Goal: Find specific page/section: Find specific page/section

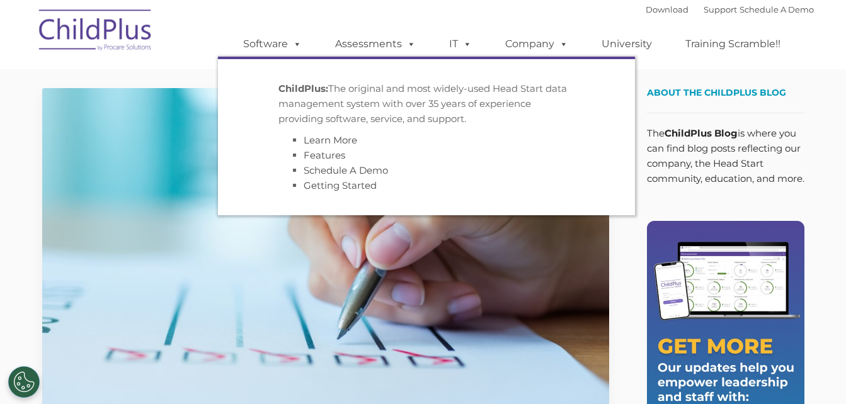
click at [267, 26] on ul "Software ChildPlus: The original and most widely-used Head Start data managemen…" at bounding box center [516, 44] width 596 height 50
click at [293, 40] on span at bounding box center [295, 44] width 14 height 12
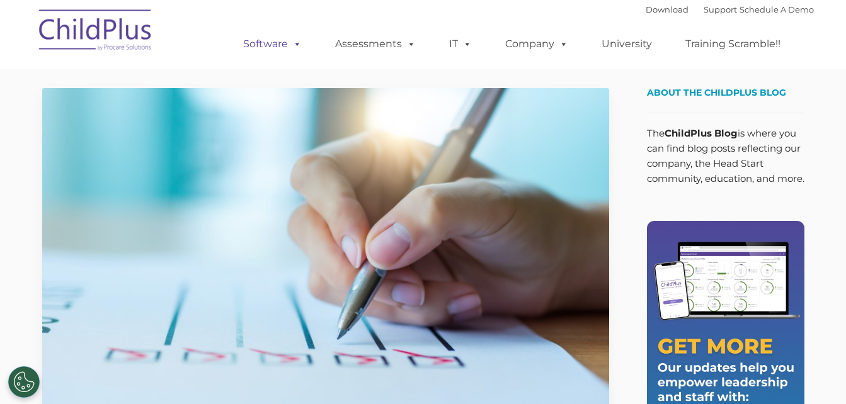
click at [295, 44] on span at bounding box center [295, 44] width 14 height 12
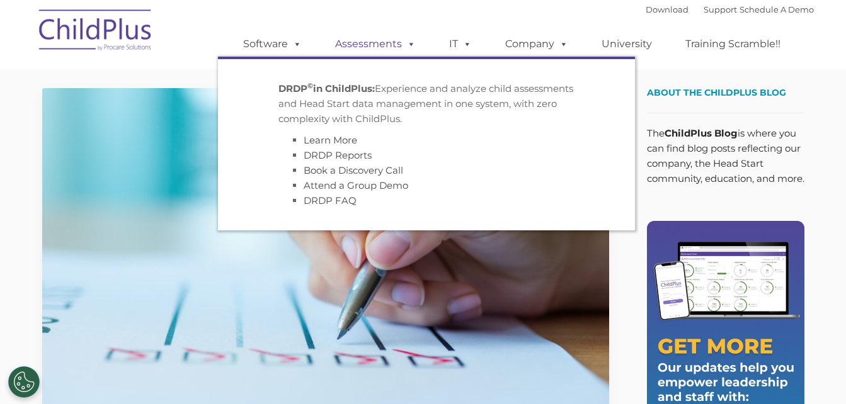
click at [397, 46] on link "Assessments" at bounding box center [375, 43] width 106 height 25
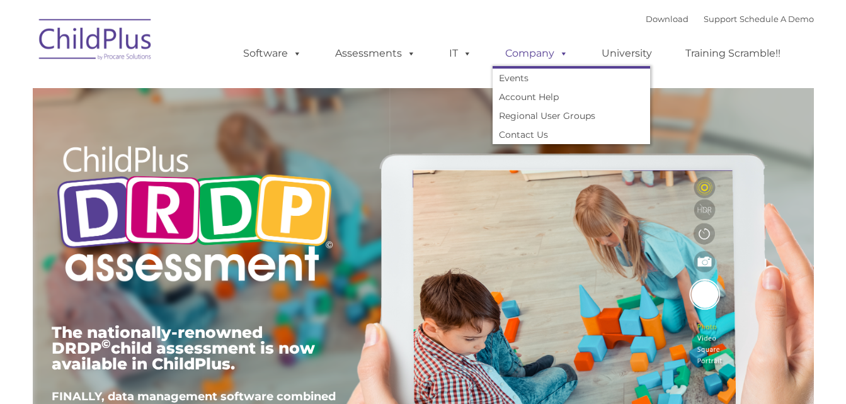
type input ""
